Goal: Transaction & Acquisition: Obtain resource

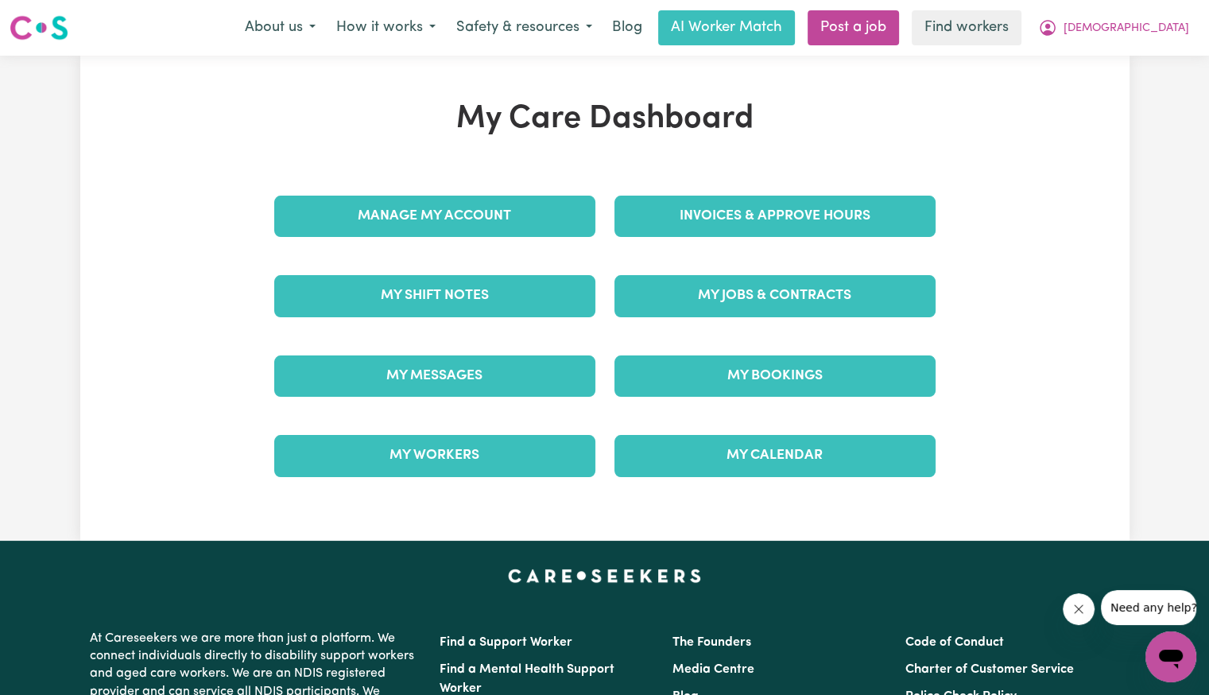
drag, startPoint x: 750, startPoint y: 161, endPoint x: 759, endPoint y: 163, distance: 9.1
click at [755, 161] on div "My Care Dashboard Manage My Account Invoices & Approve Hours My Shift Notes My …" at bounding box center [604, 298] width 699 height 396
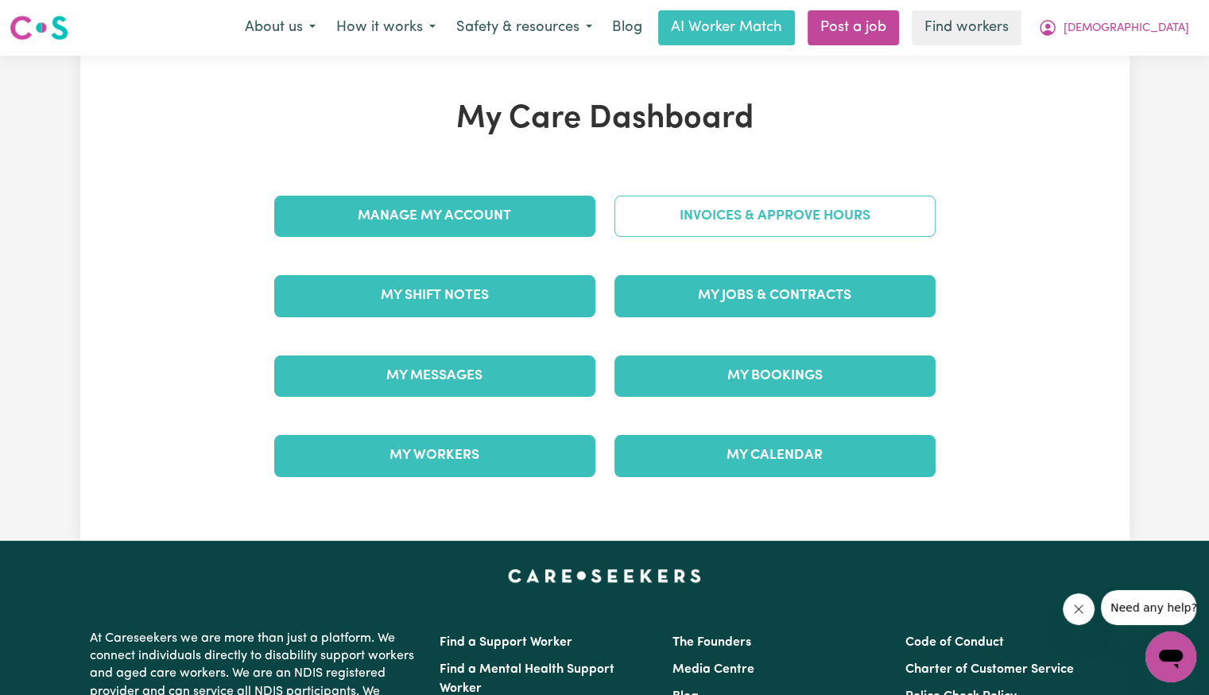
click at [741, 226] on link "Invoices & Approve Hours" at bounding box center [774, 215] width 321 height 41
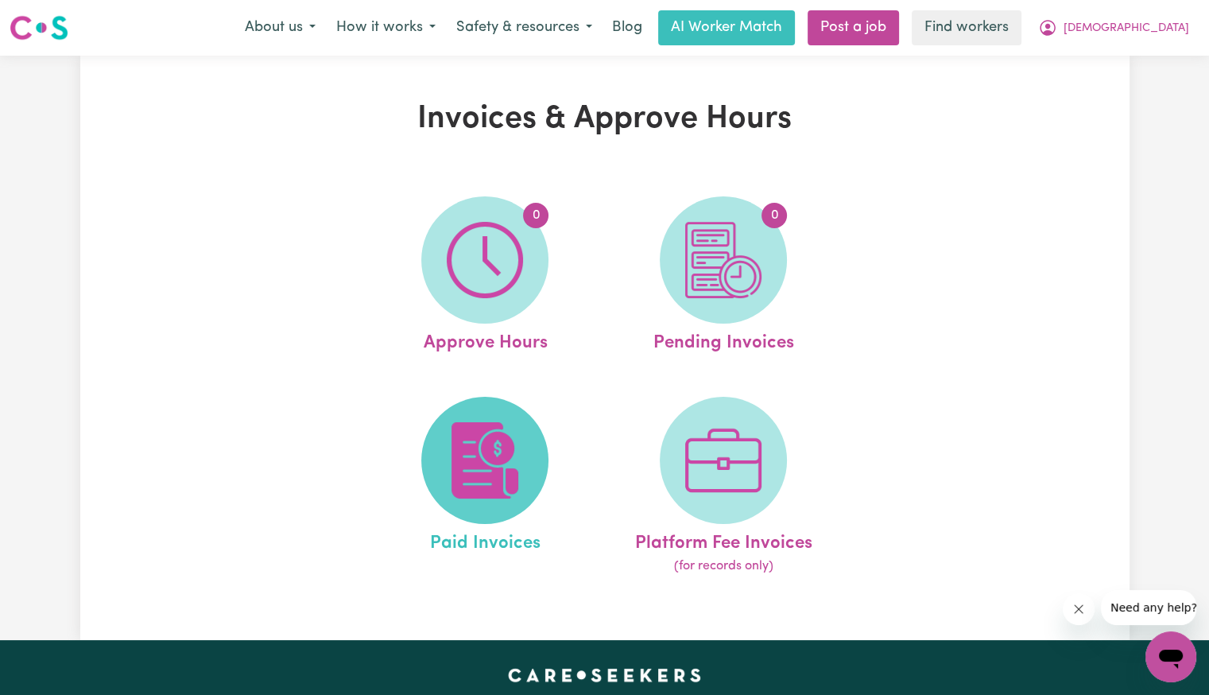
click at [493, 447] on img at bounding box center [485, 460] width 76 height 76
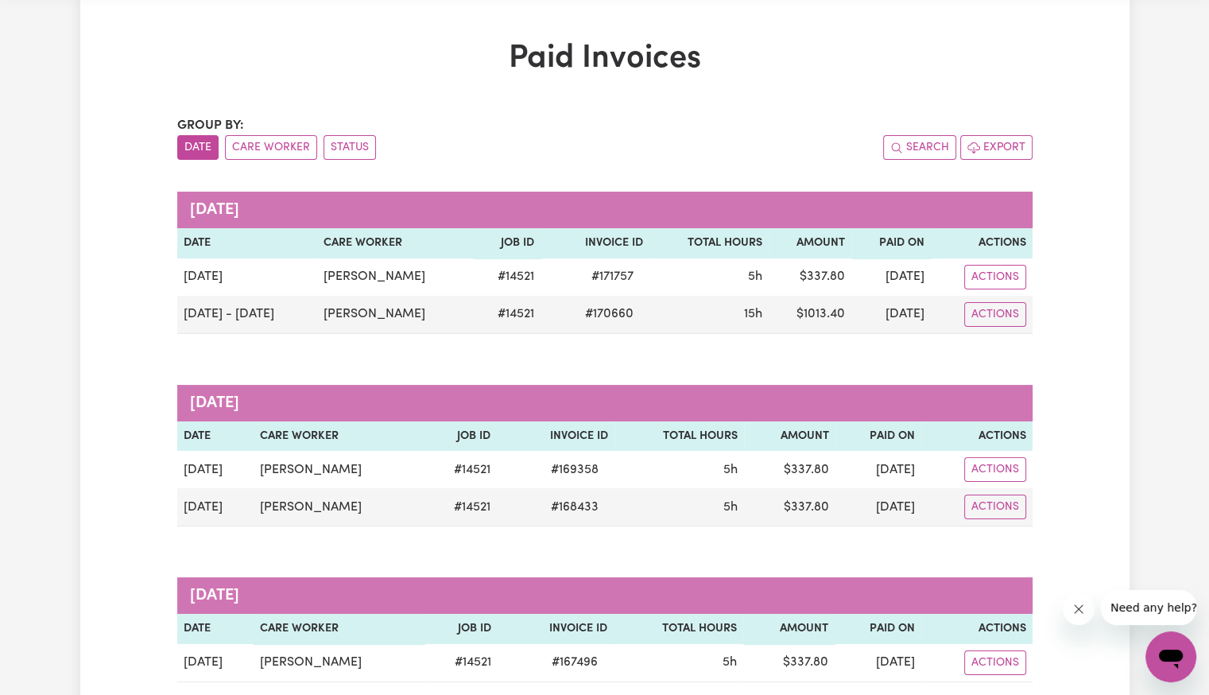
scroll to position [159, 0]
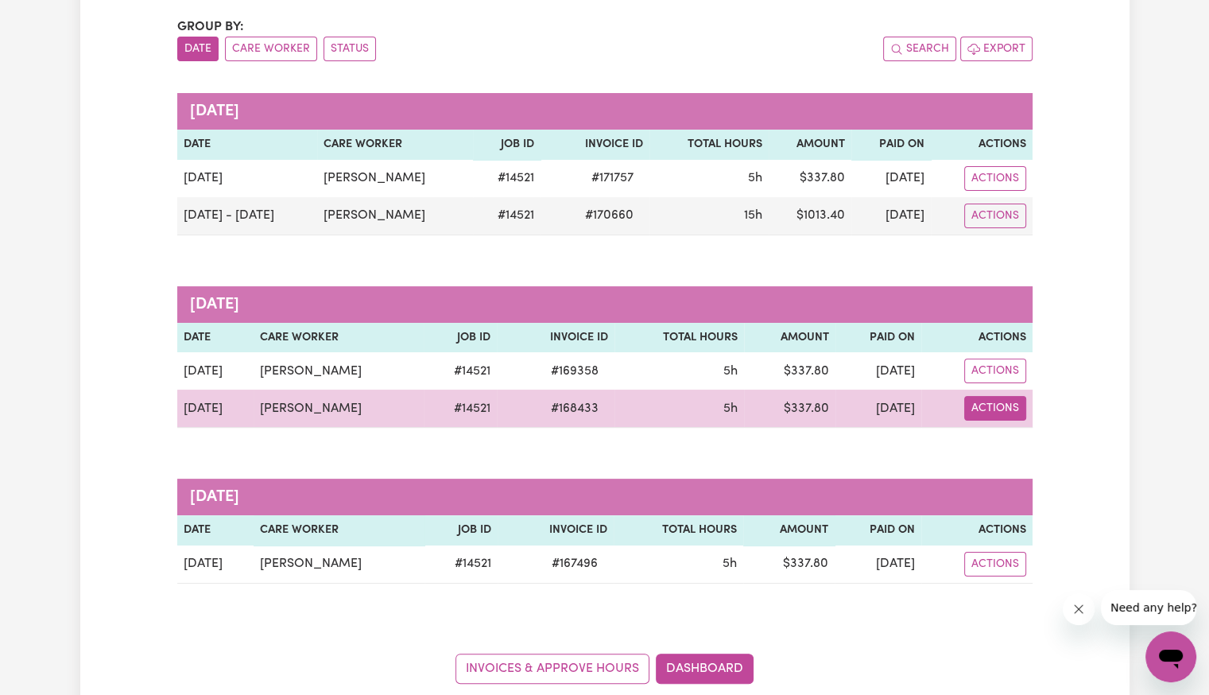
click at [1008, 415] on button "Actions" at bounding box center [995, 408] width 62 height 25
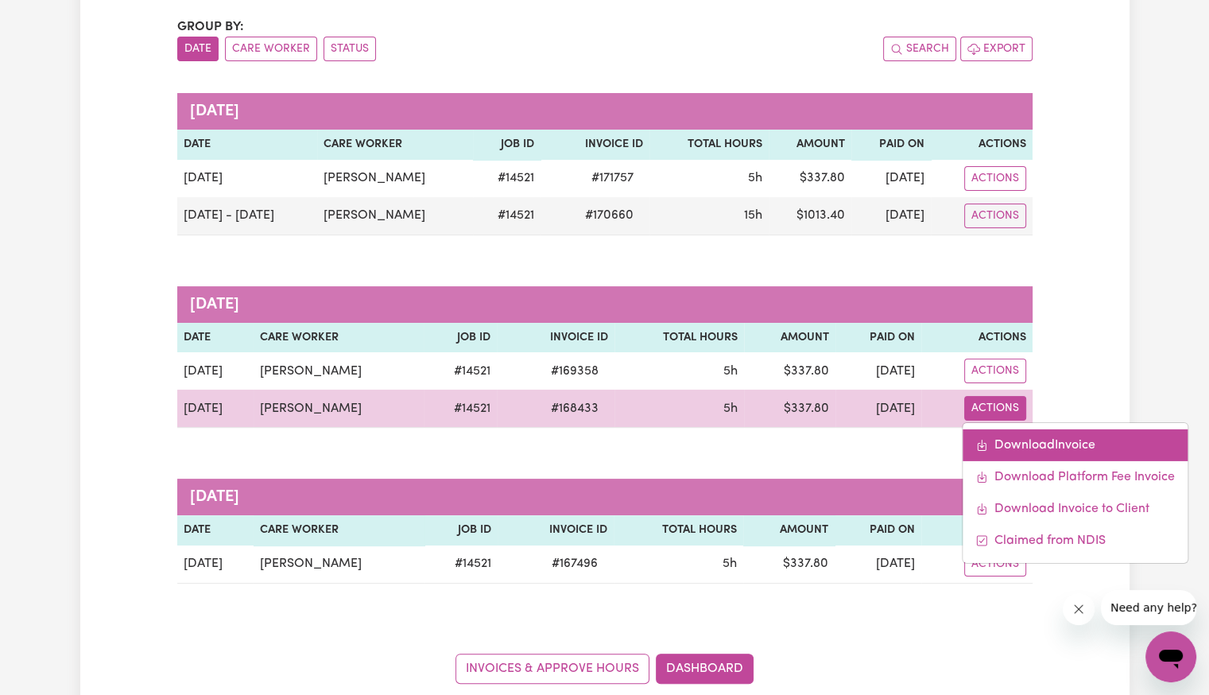
click at [1000, 440] on link "Download Invoice" at bounding box center [1074, 445] width 225 height 32
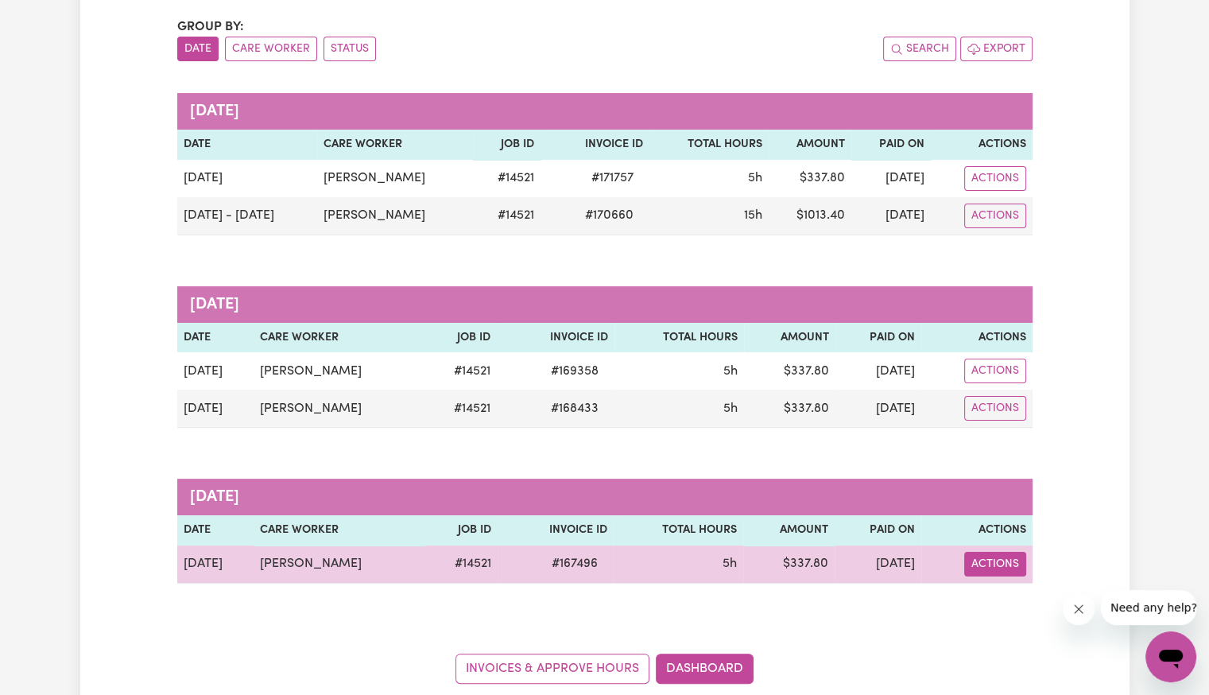
click at [973, 567] on button "Actions" at bounding box center [995, 563] width 62 height 25
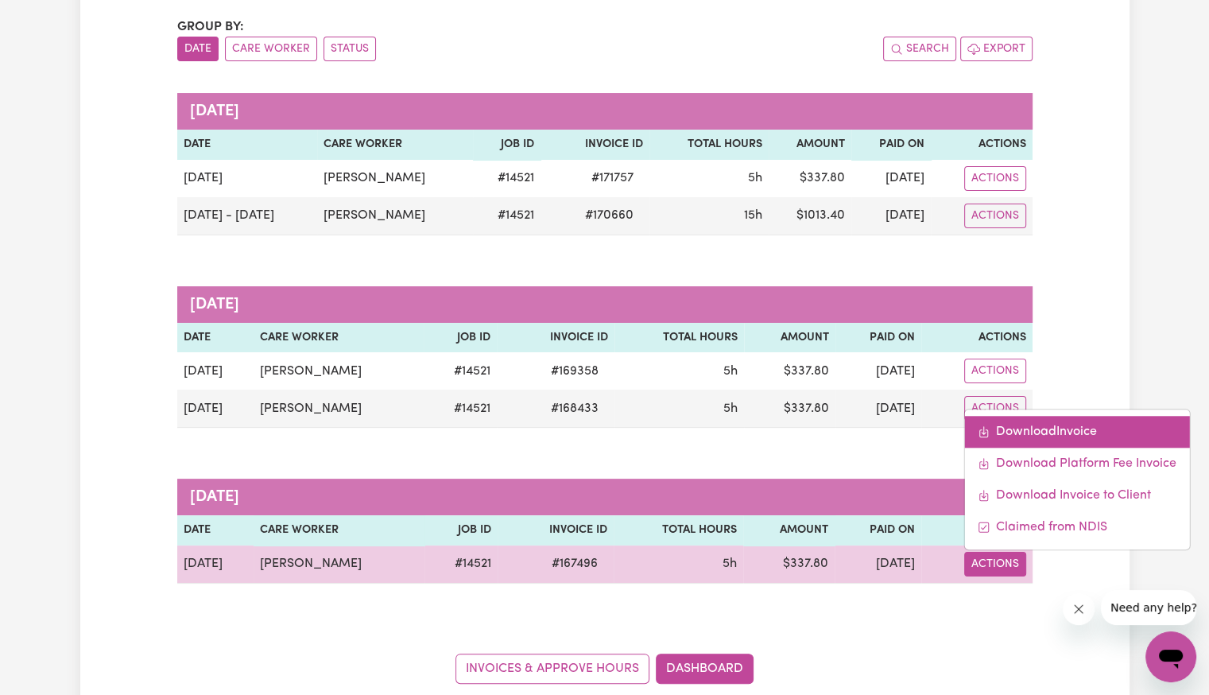
click at [1001, 426] on link "Download Invoice" at bounding box center [1076, 432] width 225 height 32
